Goal: Information Seeking & Learning: Learn about a topic

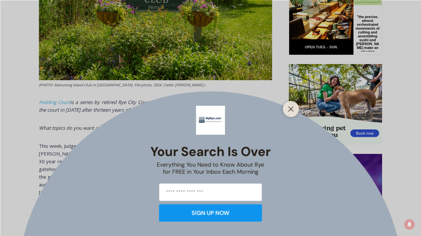
scroll to position [352, 0]
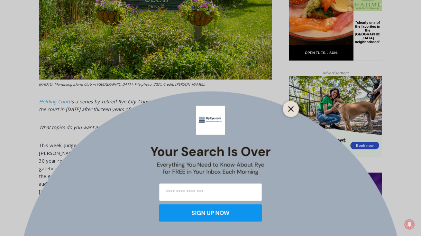
click at [291, 107] on icon "Close" at bounding box center [291, 109] width 6 height 6
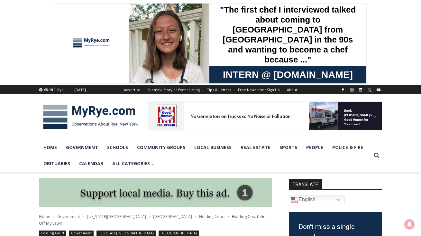
scroll to position [0, 0]
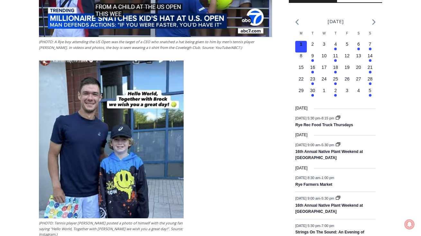
scroll to position [768, 0]
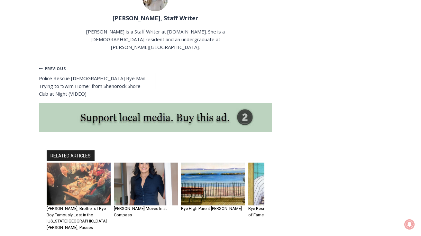
scroll to position [1606, 0]
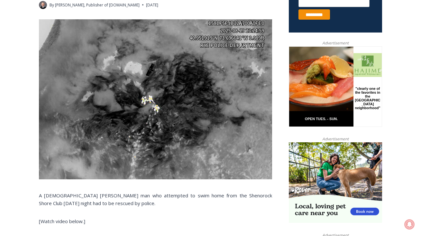
click at [208, 125] on img at bounding box center [155, 99] width 233 height 160
click at [142, 126] on img at bounding box center [155, 99] width 233 height 160
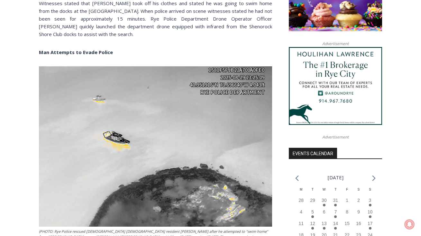
scroll to position [572, 0]
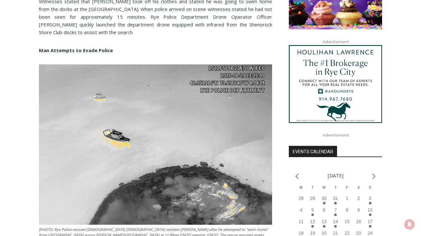
click at [133, 199] on img at bounding box center [155, 144] width 233 height 160
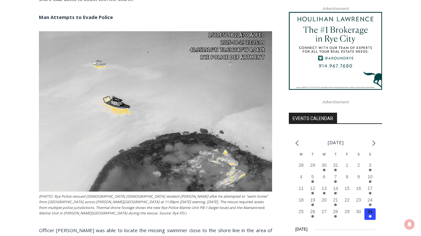
scroll to position [605, 0]
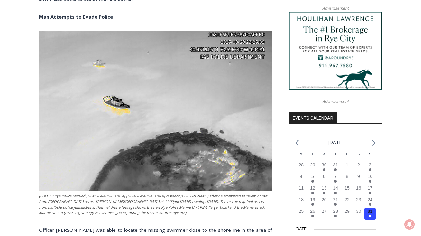
click at [220, 117] on img at bounding box center [155, 111] width 233 height 160
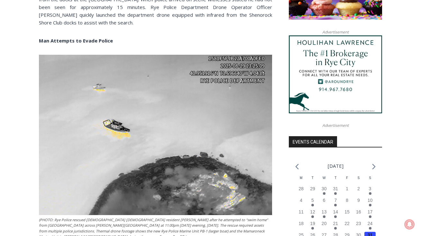
scroll to position [582, 0]
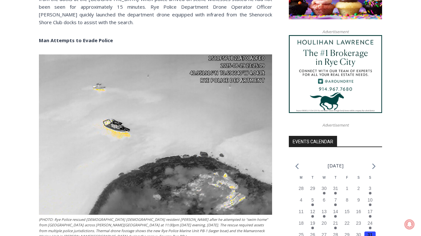
click at [254, 212] on img at bounding box center [155, 134] width 233 height 160
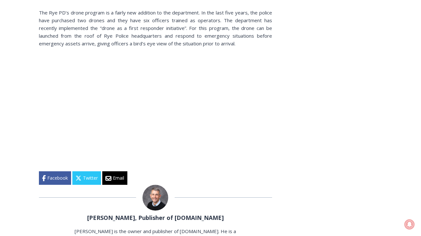
scroll to position [922, 0]
